Goal: Task Accomplishment & Management: Complete application form

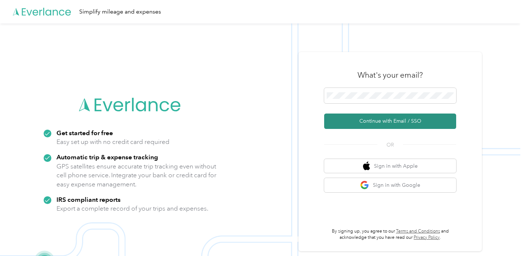
click at [367, 126] on button "Continue with Email / SSO" at bounding box center [390, 121] width 132 height 15
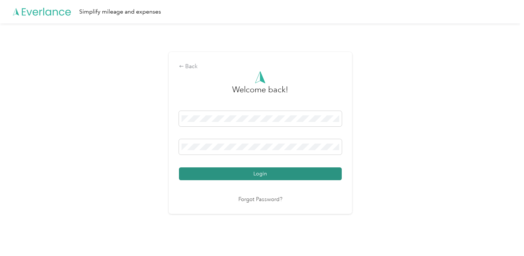
click at [246, 173] on button "Login" at bounding box center [260, 174] width 163 height 13
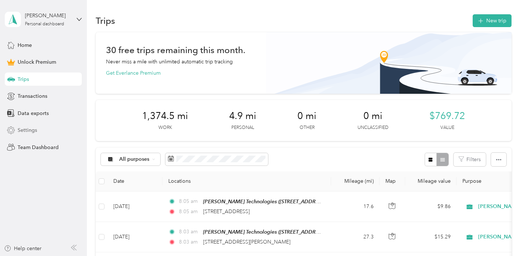
click at [23, 132] on span "Settings" at bounding box center [27, 130] width 19 height 8
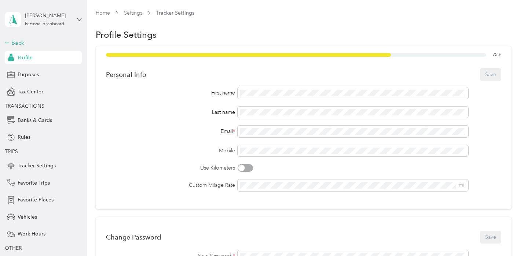
click at [22, 41] on div "Back" at bounding box center [41, 42] width 73 height 9
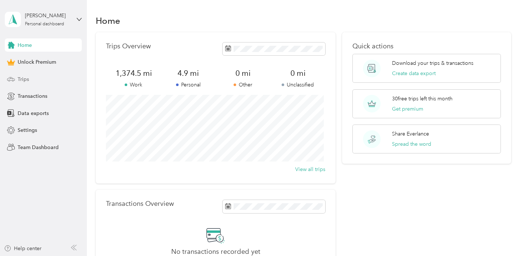
click at [23, 82] on span "Trips" at bounding box center [23, 80] width 11 height 8
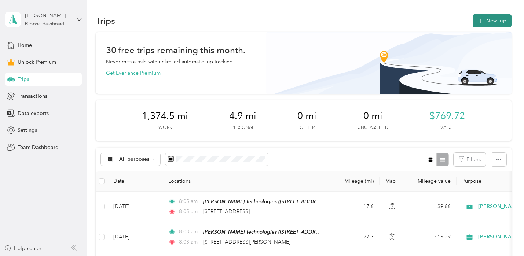
click at [492, 26] on button "New trip" at bounding box center [492, 20] width 39 height 13
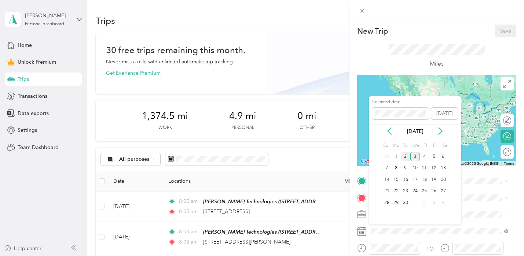
click at [409, 158] on div "2" at bounding box center [406, 156] width 10 height 9
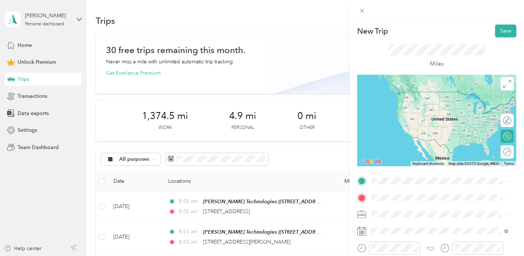
click at [404, 106] on span "[STREET_ADDRESS][US_STATE]" at bounding box center [421, 103] width 73 height 6
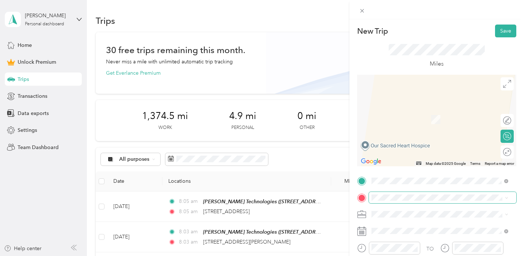
click at [389, 194] on span at bounding box center [442, 198] width 147 height 12
click at [412, 120] on span "[STREET_ADDRESS][US_STATE]" at bounding box center [421, 116] width 73 height 7
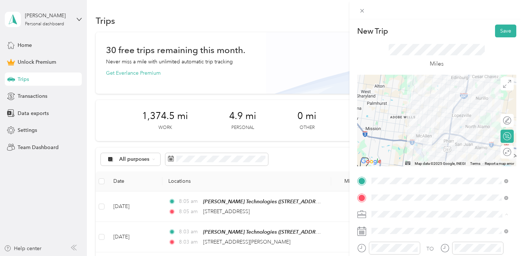
click at [397, 142] on ol "Work Personal [PERSON_NAME] Technologies Other Charity Medical Moving Commute" at bounding box center [440, 156] width 142 height 103
click at [503, 156] on div "Round trip" at bounding box center [506, 152] width 13 height 13
click at [501, 154] on div at bounding box center [503, 152] width 15 height 8
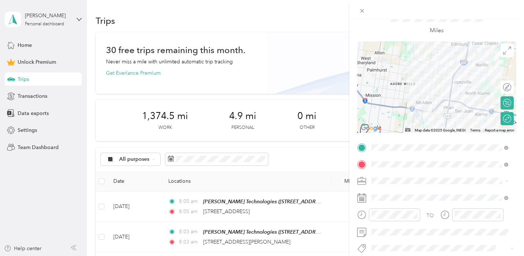
scroll to position [29, 0]
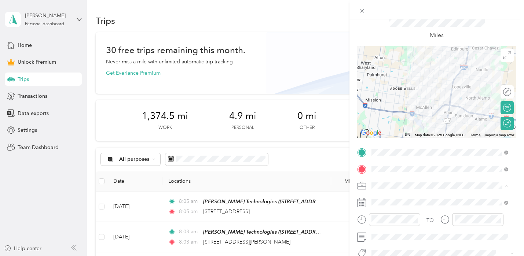
click at [397, 112] on li "[PERSON_NAME] Technologies" at bounding box center [440, 108] width 142 height 13
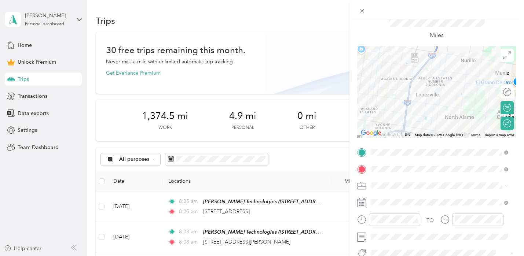
scroll to position [0, 0]
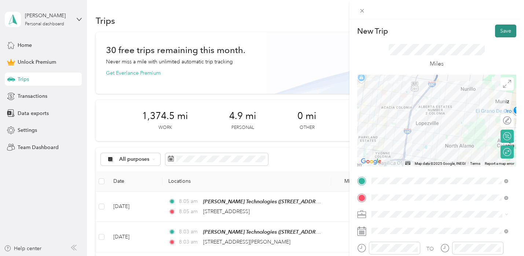
click at [495, 34] on button "Save" at bounding box center [505, 31] width 21 height 13
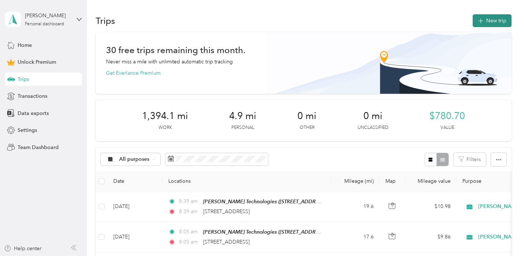
click at [481, 22] on icon "button" at bounding box center [480, 21] width 8 height 8
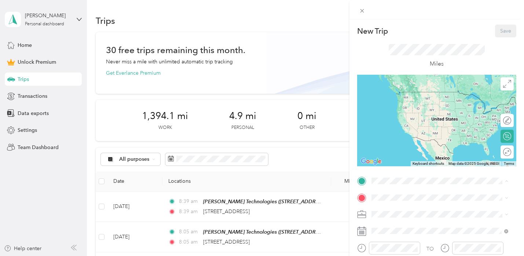
click at [411, 106] on span "[STREET_ADDRESS][US_STATE]" at bounding box center [421, 103] width 73 height 6
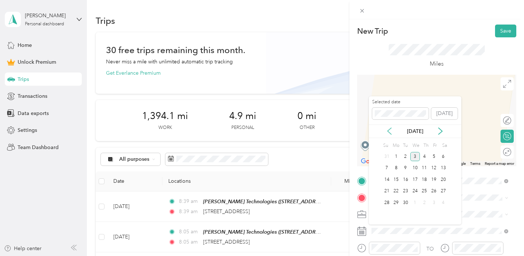
click at [390, 131] on icon at bounding box center [389, 131] width 7 height 7
click at [426, 203] on div "28" at bounding box center [425, 202] width 10 height 9
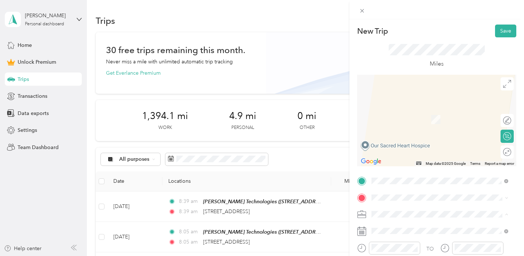
click at [394, 138] on span "[PERSON_NAME] Technologies" at bounding box center [410, 137] width 73 height 6
click at [413, 119] on span "[STREET_ADDRESS][PERSON_NAME][US_STATE]" at bounding box center [442, 116] width 114 height 7
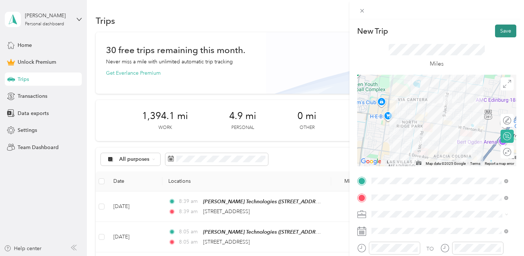
click at [497, 34] on button "Save" at bounding box center [505, 31] width 21 height 13
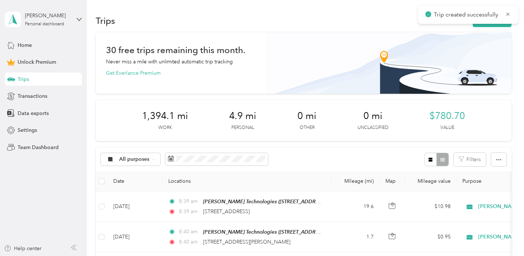
click at [491, 27] on div "Trips New trip" at bounding box center [303, 20] width 415 height 15
click at [489, 26] on button "New trip" at bounding box center [492, 20] width 39 height 13
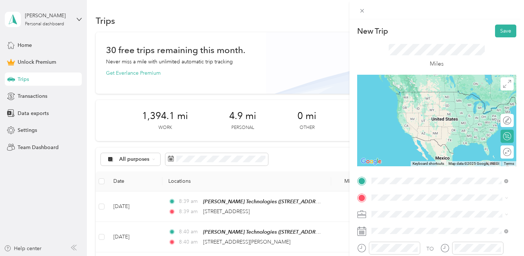
click at [419, 103] on span "[STREET_ADDRESS][PERSON_NAME][US_STATE]" at bounding box center [442, 99] width 114 height 7
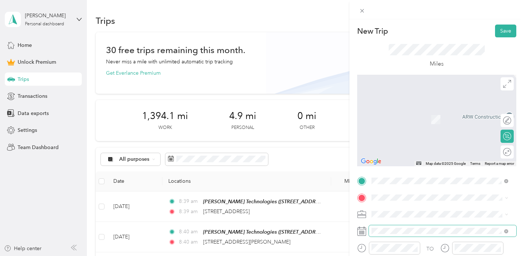
click at [408, 227] on span at bounding box center [442, 231] width 147 height 12
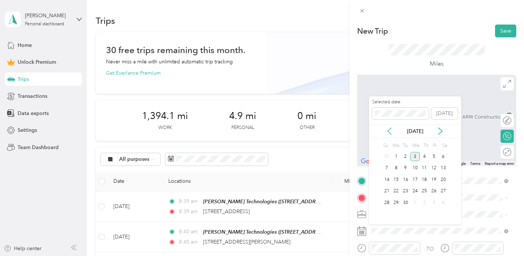
click at [390, 132] on icon at bounding box center [389, 131] width 7 height 7
click at [426, 201] on div "28" at bounding box center [425, 202] width 10 height 9
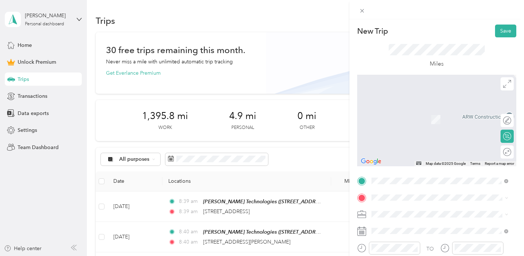
click at [401, 110] on span "[STREET_ADDRESS][US_STATE]" at bounding box center [421, 107] width 73 height 7
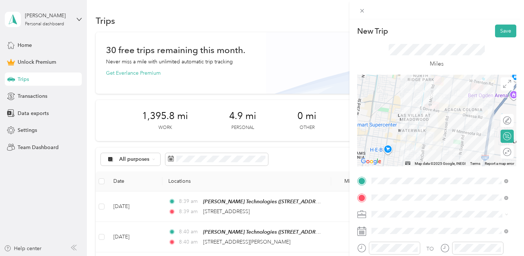
click at [395, 140] on ol "Work Personal [PERSON_NAME] Technologies Other Charity Medical Moving Commute" at bounding box center [440, 155] width 142 height 103
click at [393, 136] on span "[PERSON_NAME] Technologies" at bounding box center [410, 137] width 73 height 6
click at [496, 32] on button "Save" at bounding box center [505, 31] width 21 height 13
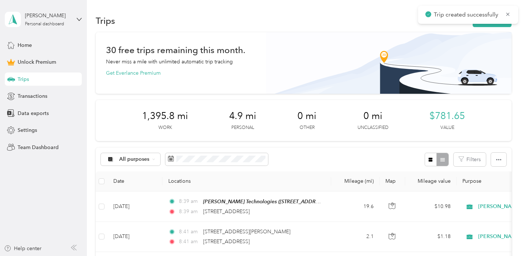
click at [482, 27] on div "Trips New trip" at bounding box center [303, 20] width 415 height 15
click at [486, 21] on button "New trip" at bounding box center [492, 20] width 39 height 13
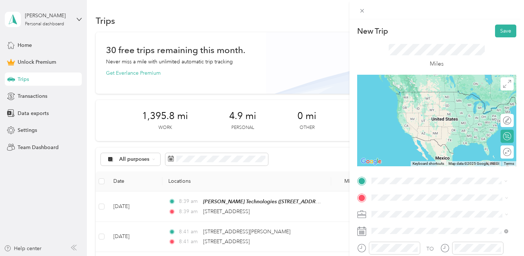
click at [422, 92] on span "[STREET_ADDRESS][US_STATE]" at bounding box center [421, 92] width 73 height 7
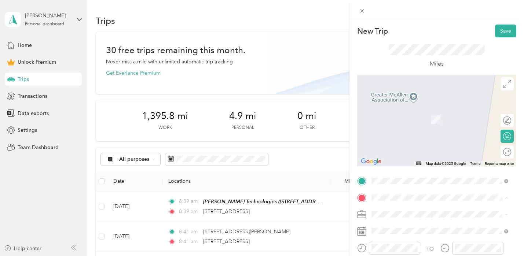
click at [396, 114] on div "[PERSON_NAME] Technologies [STREET_ADDRESS][US_STATE]" at bounding box center [423, 115] width 77 height 15
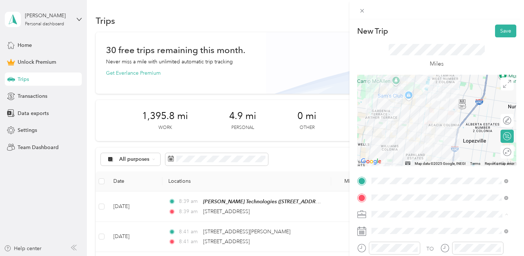
click at [393, 137] on span "[PERSON_NAME] Technologies" at bounding box center [410, 137] width 73 height 6
click at [411, 227] on span at bounding box center [442, 231] width 147 height 12
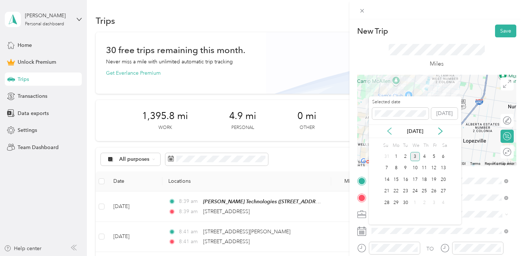
click at [391, 131] on icon at bounding box center [389, 131] width 7 height 7
click at [427, 203] on div "28" at bounding box center [425, 202] width 10 height 9
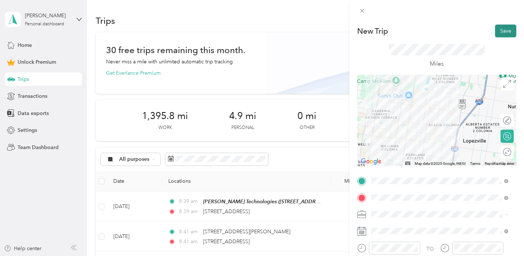
click at [498, 33] on button "Save" at bounding box center [505, 31] width 21 height 13
